Goal: Find specific fact: Find specific fact

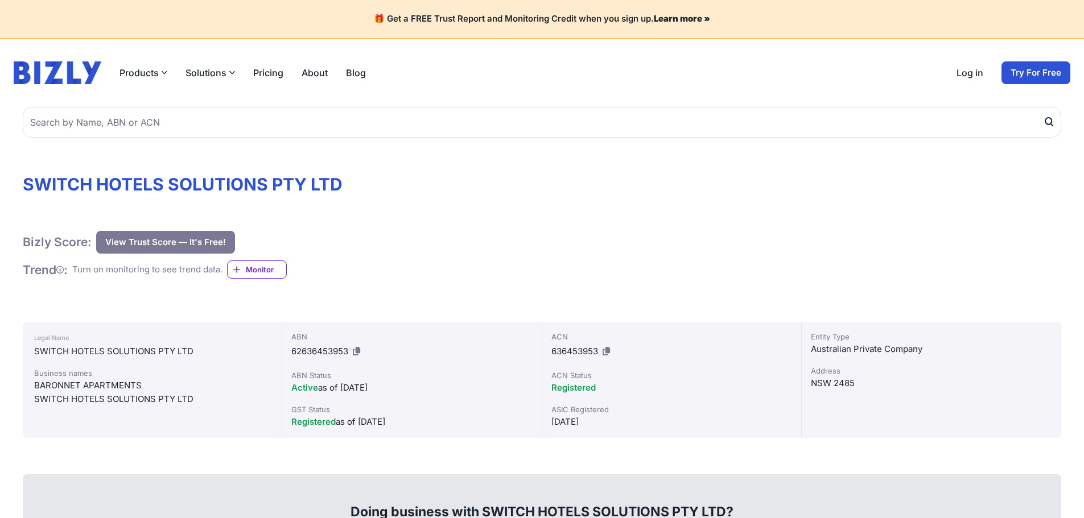
drag, startPoint x: 354, startPoint y: 175, endPoint x: 188, endPoint y: 178, distance: 166.2
click at [188, 178] on h1 "SWITCH HOTELS SOLUTIONS PTY LTD" at bounding box center [542, 184] width 1039 height 20
click at [509, 183] on h1 "SWITCH HOTELS SOLUTIONS PTY LTD" at bounding box center [542, 184] width 1039 height 20
drag, startPoint x: 35, startPoint y: 403, endPoint x: 196, endPoint y: 404, distance: 161.6
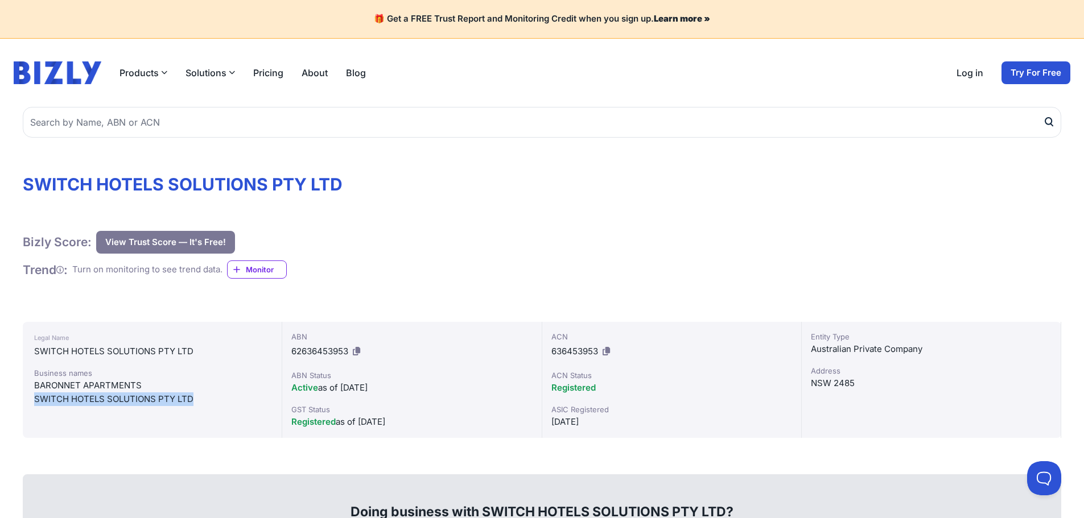
click at [196, 404] on div "SWITCH HOTELS SOLUTIONS PTY LTD" at bounding box center [152, 400] width 236 height 14
drag, startPoint x: 159, startPoint y: 392, endPoint x: 113, endPoint y: 439, distance: 65.6
drag, startPoint x: 193, startPoint y: 398, endPoint x: 29, endPoint y: 403, distance: 164.0
click at [29, 403] on div "Legal Name SWITCH HOTELS SOLUTIONS PTY LTD Business names BARONNET APARTMENTS S…" at bounding box center [153, 380] width 260 height 116
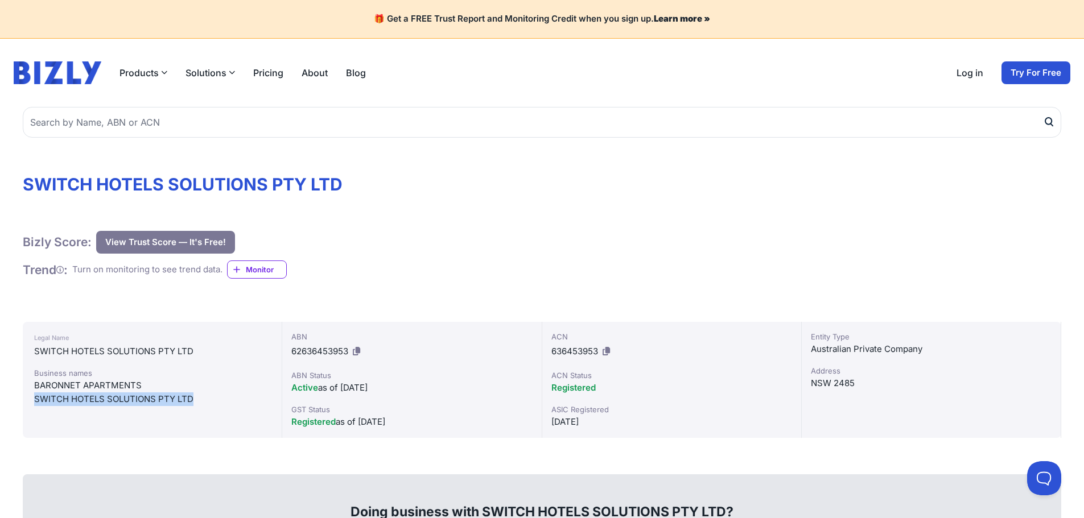
copy div "SWITCH HOTELS SOLUTIONS PTY LTD"
drag, startPoint x: 141, startPoint y: 383, endPoint x: 32, endPoint y: 388, distance: 108.8
click at [32, 388] on div "Legal Name SWITCH HOTELS SOLUTIONS PTY LTD Business names BARONNET APARTMENTS S…" at bounding box center [153, 380] width 260 height 116
copy div "BARONNET APARTMENTS"
